Goal: Book appointment/travel/reservation

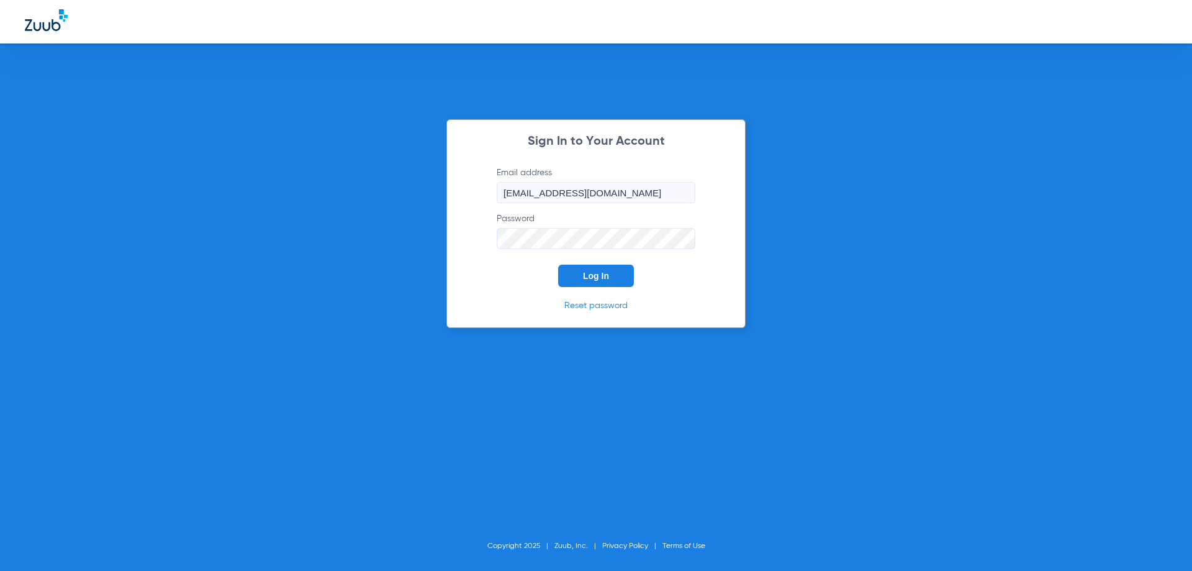
click at [589, 286] on button "Log In" at bounding box center [596, 276] width 76 height 22
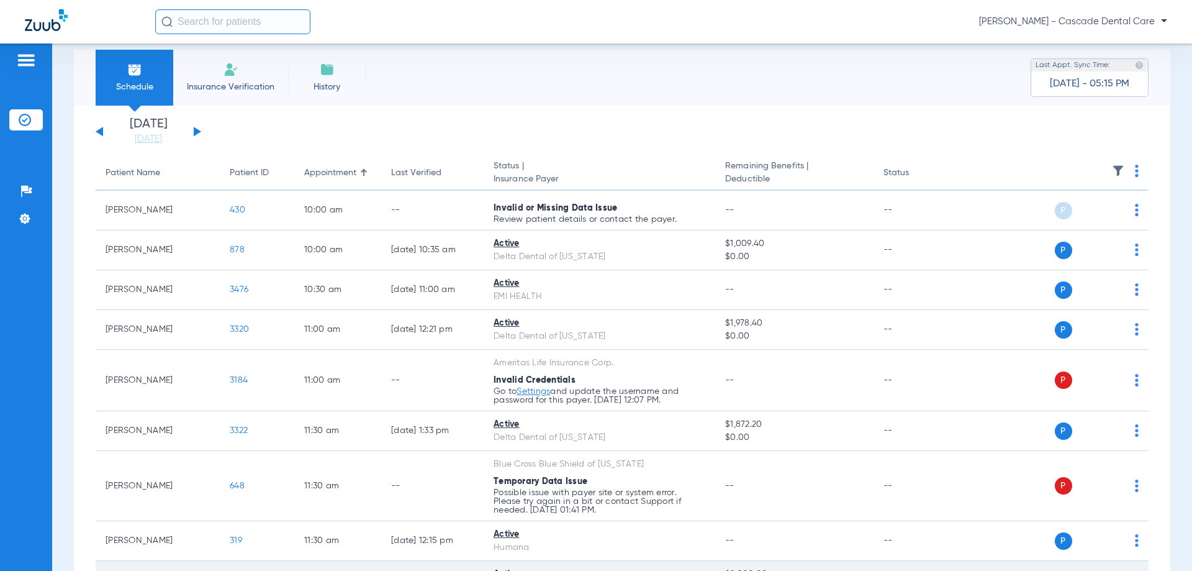
scroll to position [15, 0]
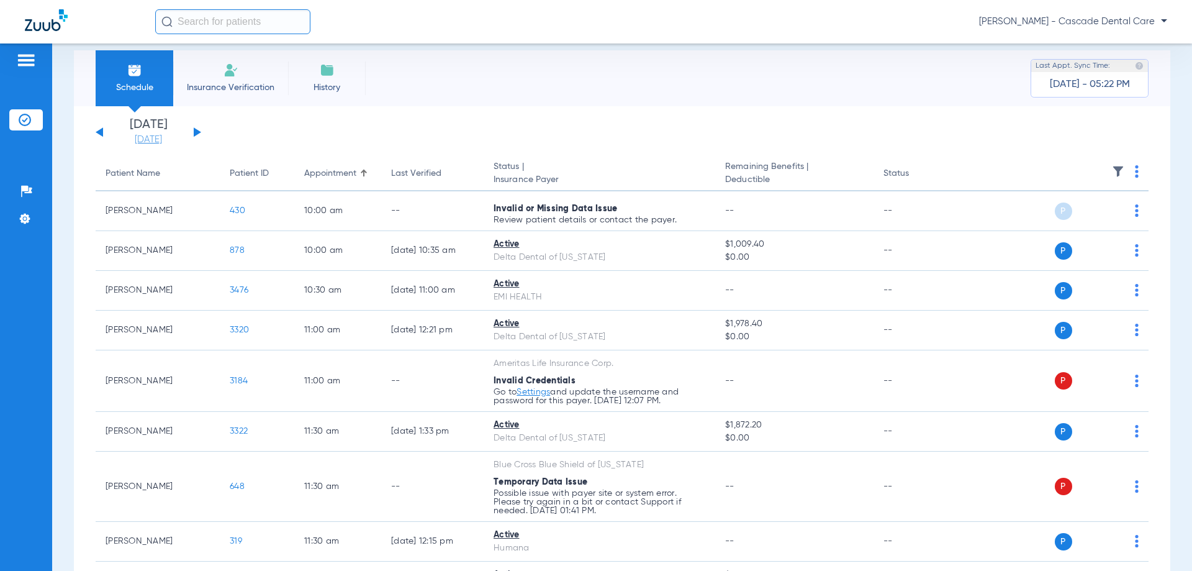
click at [153, 143] on link "[DATE]" at bounding box center [148, 140] width 75 height 12
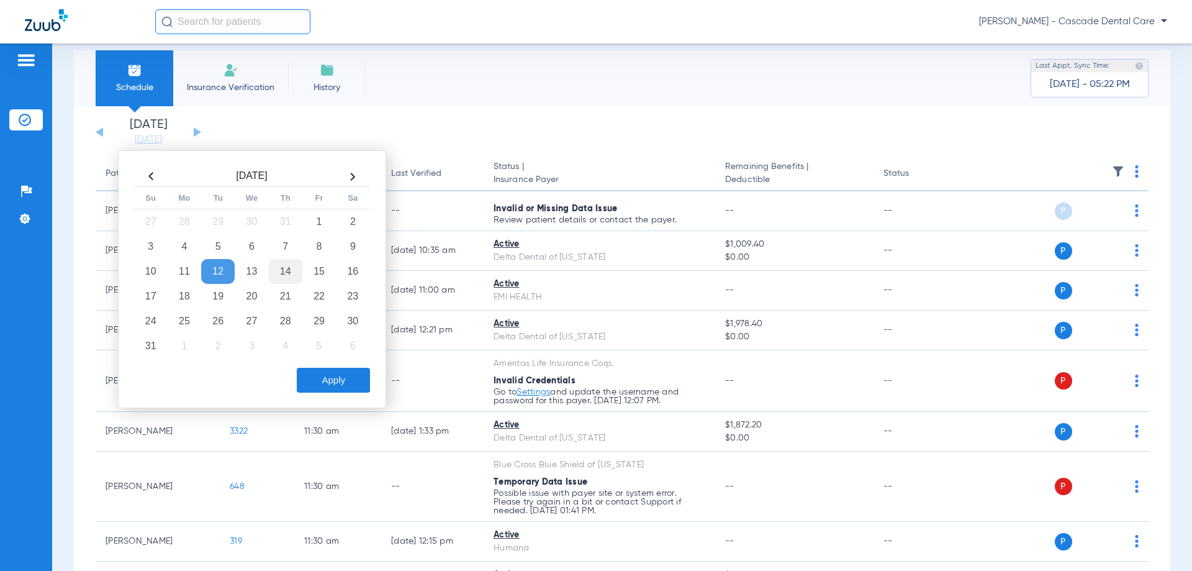
click at [277, 275] on td "14" at bounding box center [286, 271] width 34 height 25
drag, startPoint x: 324, startPoint y: 399, endPoint x: 359, endPoint y: 397, distance: 34.8
click at [332, 399] on div "[DATE] Su Mo Tu We Th Fr Sa 27 28 29 30 31 1 2 3 4 5 6 7 8 9 10 11 12 13 14 15 …" at bounding box center [252, 279] width 268 height 258
click at [359, 397] on div "[DATE] Su Mo Tu We Th Fr Sa 27 28 29 30 31 1 2 3 4 5 6 7 8 9 10 11 12 13 14 15 …" at bounding box center [252, 279] width 268 height 258
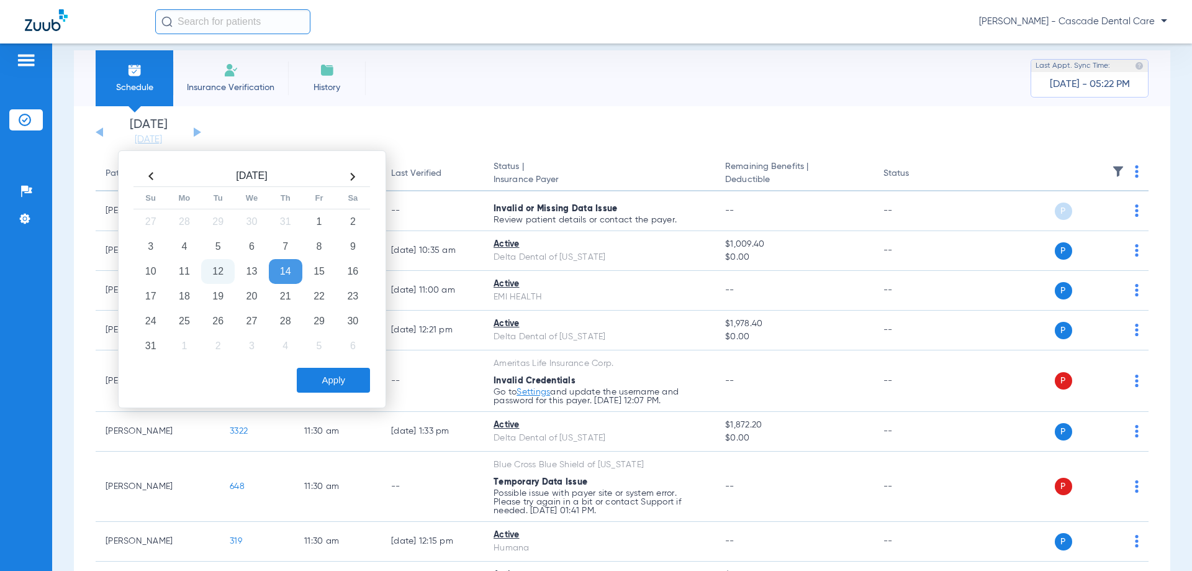
click at [356, 389] on button "Apply" at bounding box center [333, 380] width 73 height 25
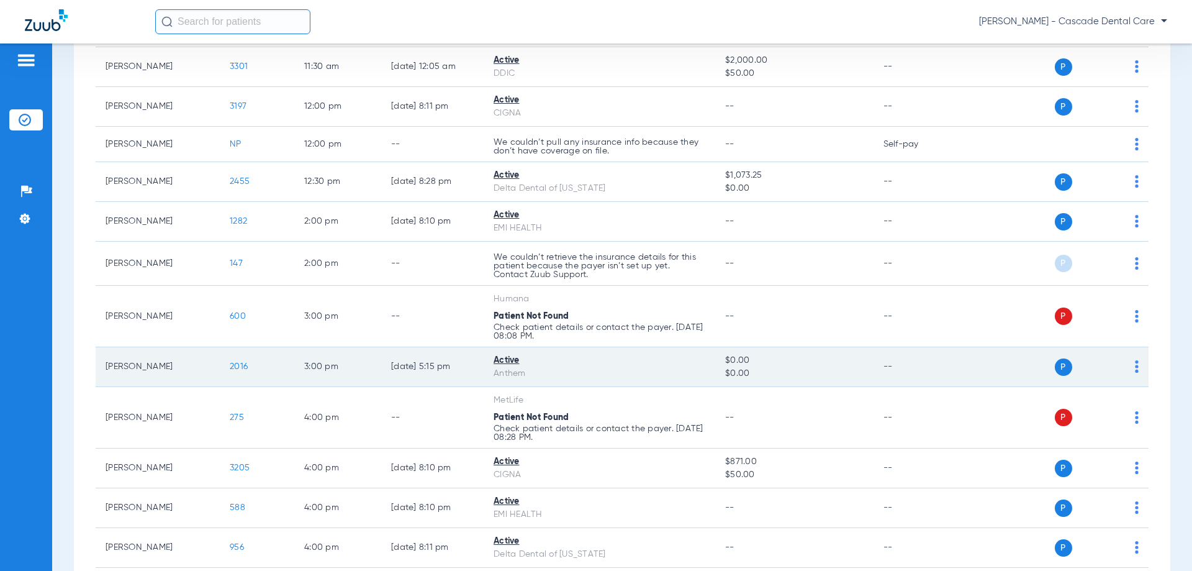
scroll to position [601, 0]
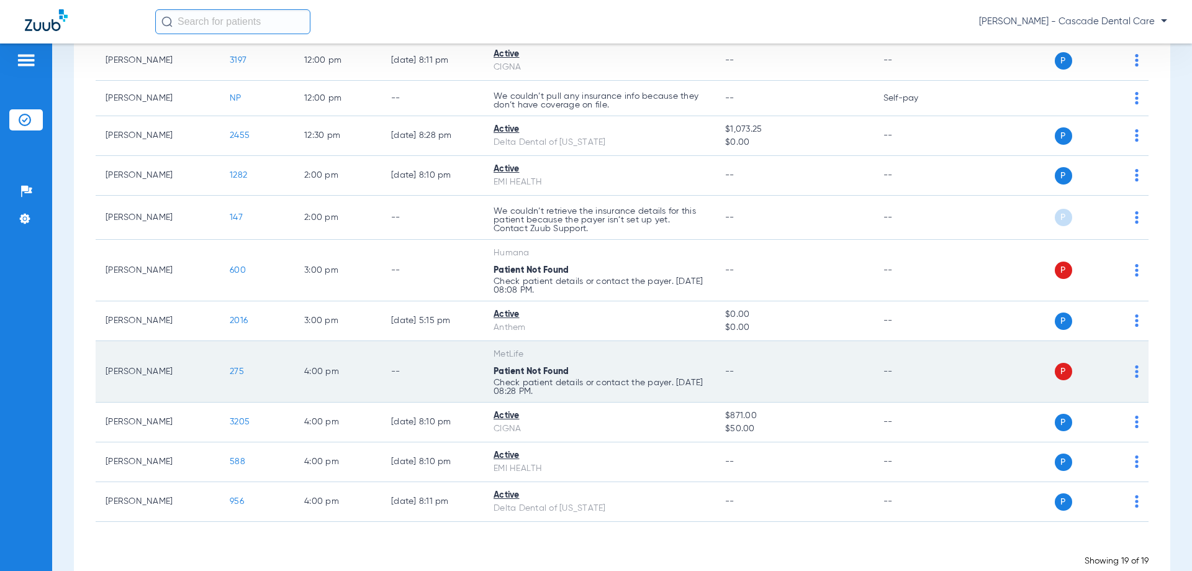
click at [147, 361] on td "[PERSON_NAME]" at bounding box center [158, 371] width 124 height 61
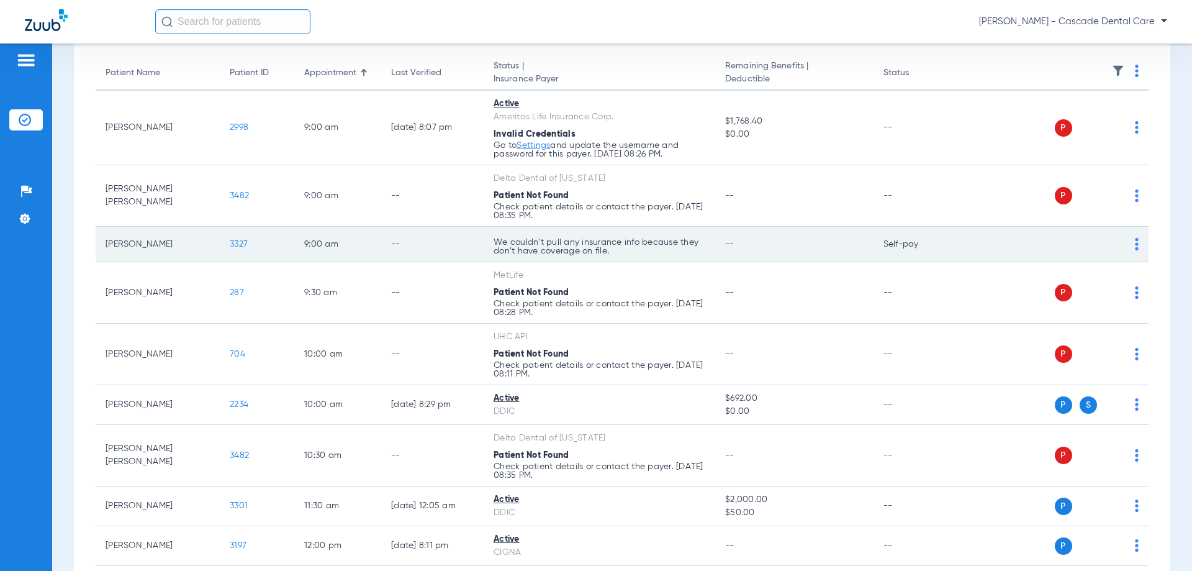
scroll to position [114, 0]
